Goal: Find specific page/section: Find specific page/section

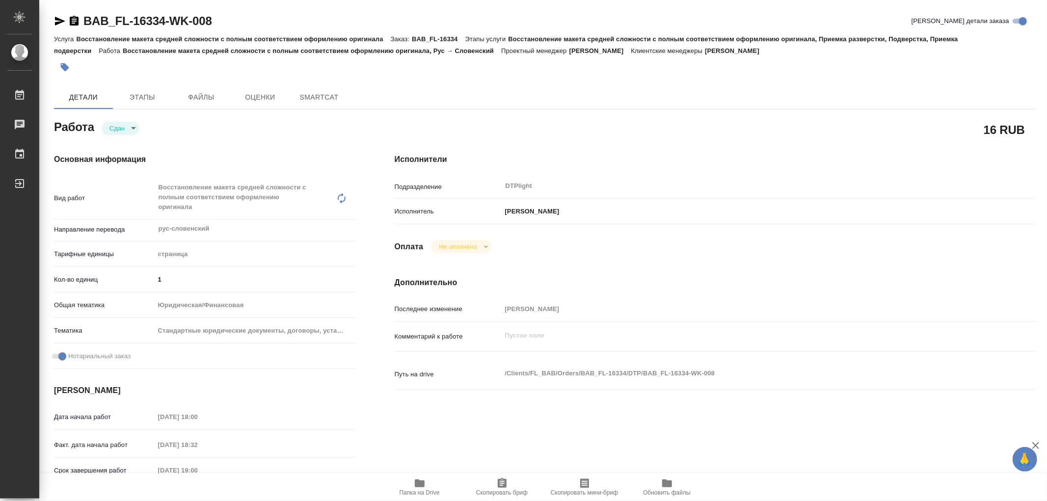
type textarea "x"
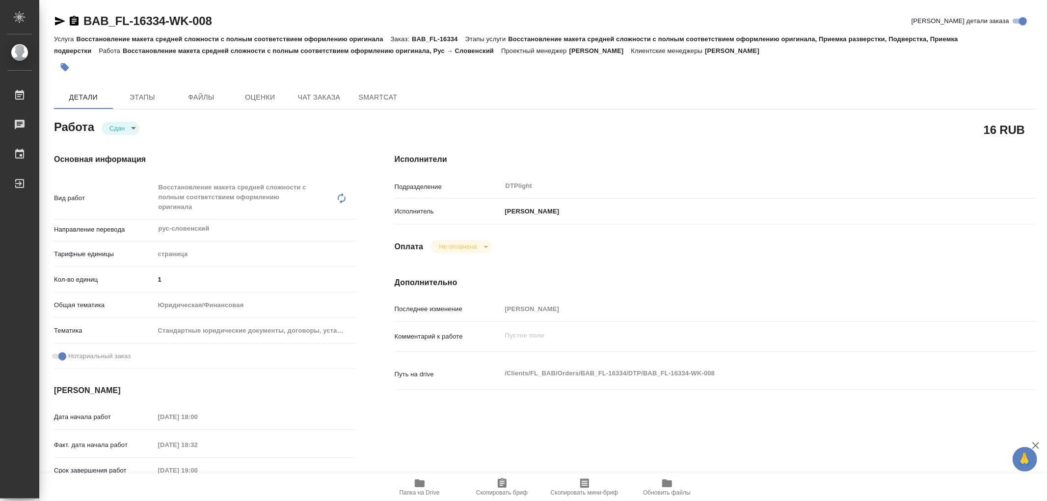
type textarea "x"
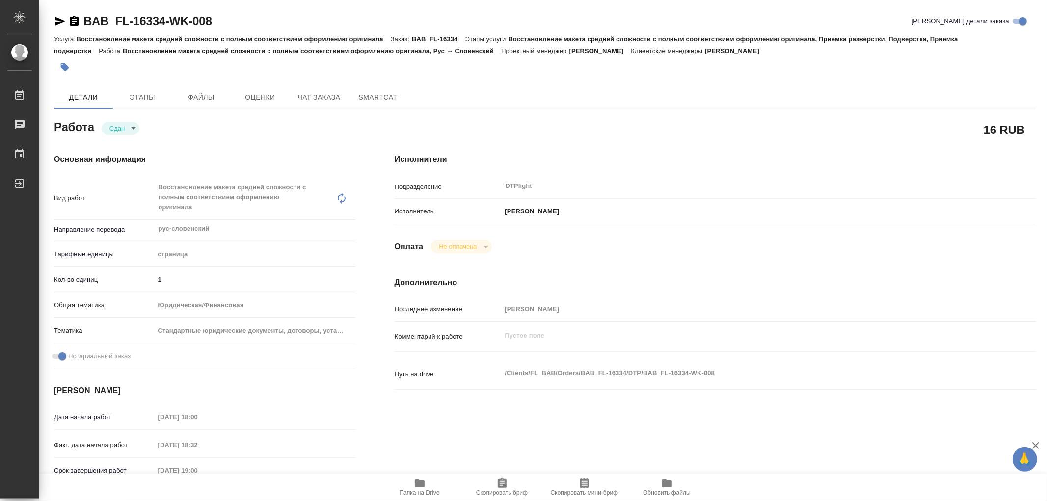
type textarea "x"
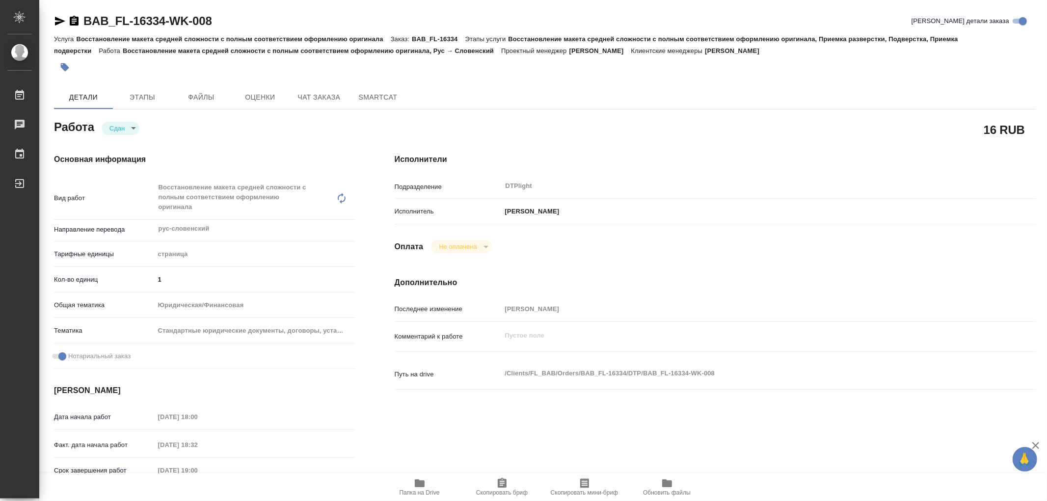
type textarea "x"
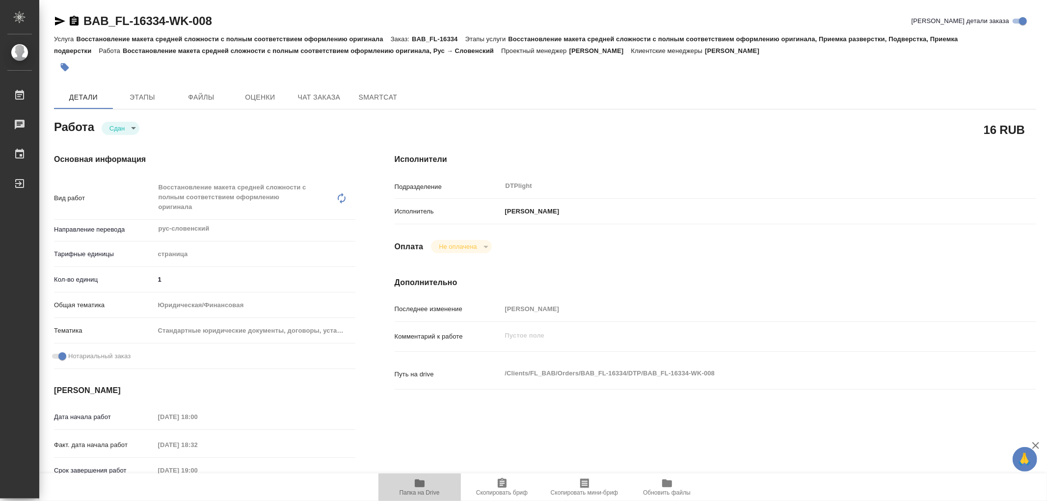
click at [426, 486] on span "Папка на Drive" at bounding box center [419, 486] width 71 height 19
